Goal: Task Accomplishment & Management: Manage account settings

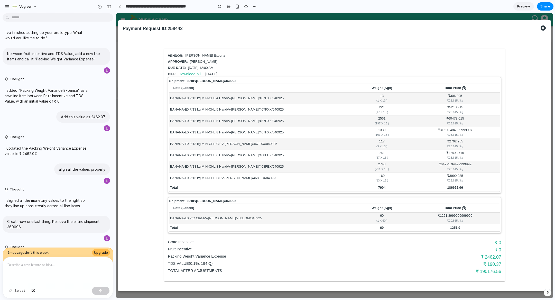
scroll to position [24, 0]
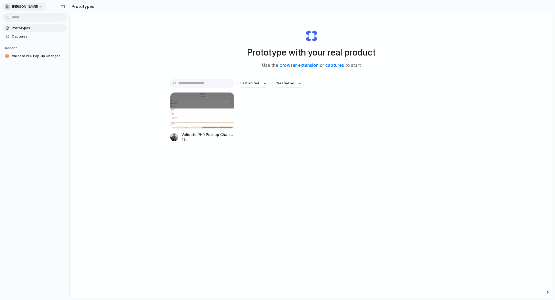
click at [14, 6] on span "[PERSON_NAME]" at bounding box center [25, 6] width 26 height 5
click at [19, 42] on span "Sign out" at bounding box center [19, 42] width 14 height 5
